Goal: Task Accomplishment & Management: Manage account settings

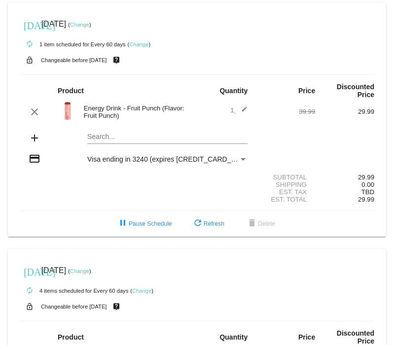
click at [89, 24] on link "Change" at bounding box center [79, 25] width 19 height 6
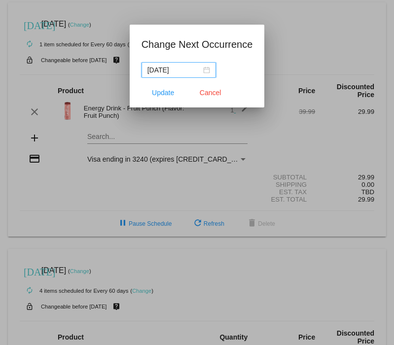
click at [204, 68] on div "[DATE]" at bounding box center [178, 70] width 63 height 11
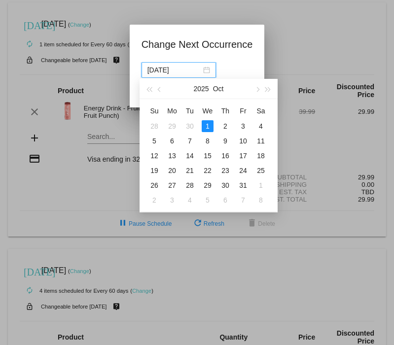
click at [256, 89] on span "button" at bounding box center [256, 89] width 5 height 5
click at [256, 87] on button "button" at bounding box center [257, 89] width 11 height 20
click at [255, 90] on span "button" at bounding box center [256, 89] width 5 height 5
click at [258, 90] on span "button" at bounding box center [256, 89] width 5 height 5
click at [171, 126] on div "2" at bounding box center [172, 126] width 12 height 12
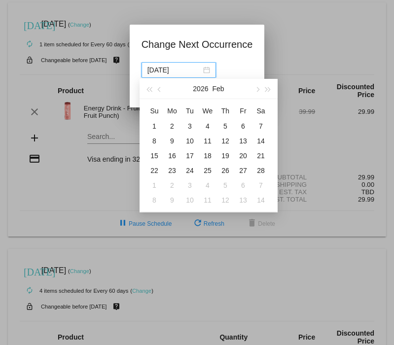
type input "[DATE]"
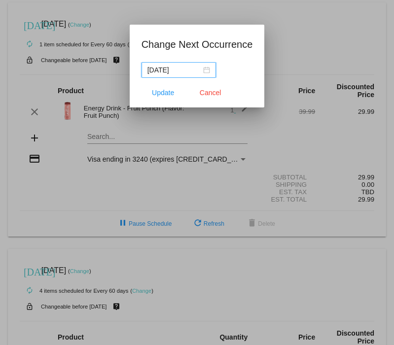
click at [164, 96] on span "Update" at bounding box center [163, 93] width 22 height 8
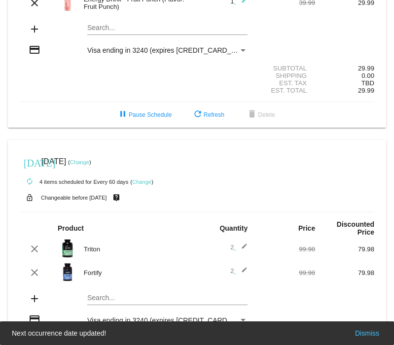
scroll to position [111, 0]
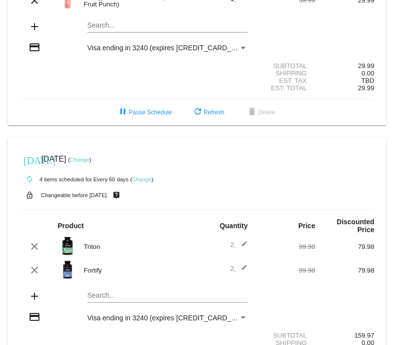
click at [89, 163] on link "Change" at bounding box center [79, 160] width 19 height 6
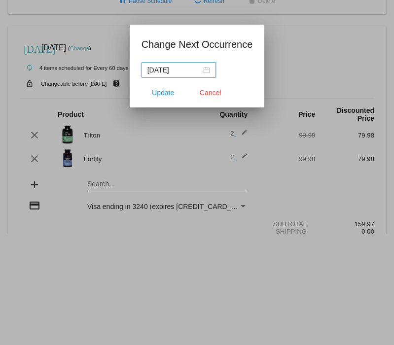
click at [196, 68] on input "[DATE]" at bounding box center [174, 70] width 54 height 11
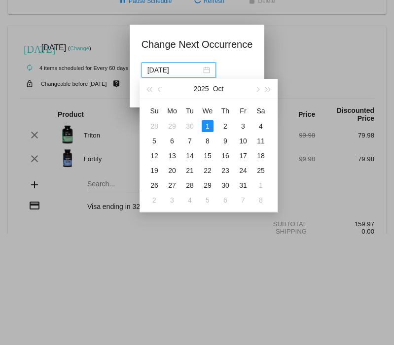
click at [180, 72] on input "[DATE]" at bounding box center [174, 70] width 54 height 11
click at [184, 71] on input "[DATE]" at bounding box center [174, 70] width 54 height 11
click at [256, 89] on span "button" at bounding box center [256, 89] width 5 height 5
click at [252, 92] on button "button" at bounding box center [257, 89] width 11 height 20
click at [252, 91] on button "button" at bounding box center [257, 89] width 11 height 20
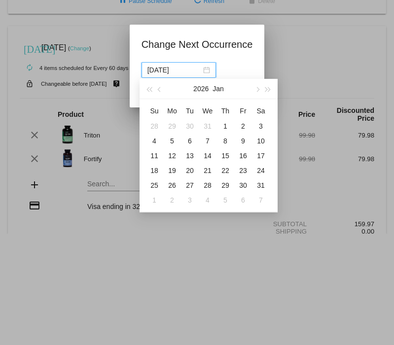
click at [253, 93] on button "button" at bounding box center [257, 89] width 11 height 20
click at [174, 122] on div "2" at bounding box center [172, 126] width 12 height 12
type input "[DATE]"
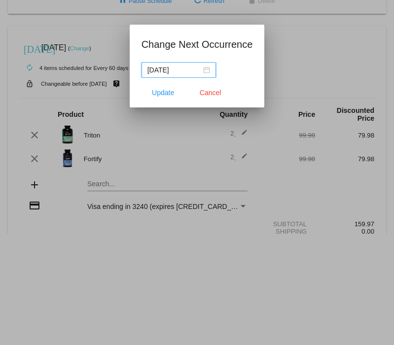
click at [156, 97] on button "Update" at bounding box center [163, 93] width 43 height 18
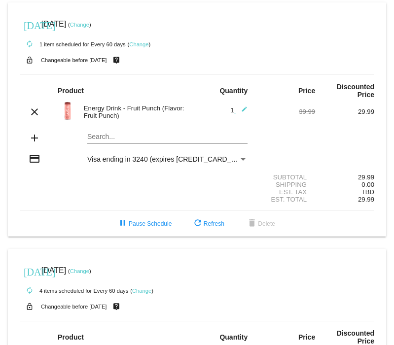
scroll to position [0, 0]
